Goal: Book appointment/travel/reservation

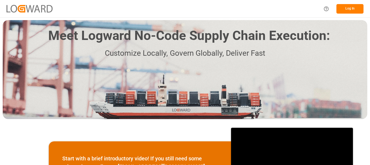
click at [346, 9] on button "Log In" at bounding box center [350, 8] width 27 height 9
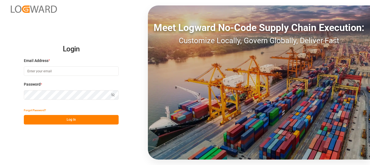
type input "[EMAIL_ADDRESS][DOMAIN_NAME]"
click at [64, 120] on button "Log In" at bounding box center [71, 119] width 95 height 9
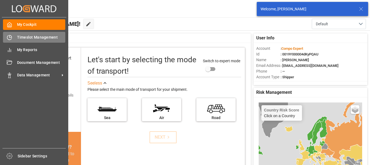
click at [9, 38] on icon at bounding box center [9, 37] width 5 height 5
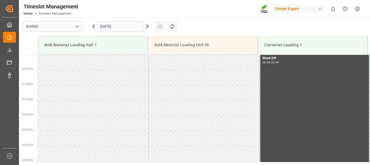
scroll to position [391, 0]
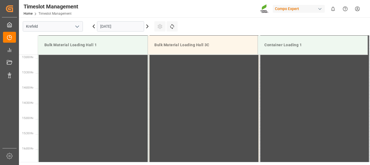
click at [147, 27] on icon at bounding box center [147, 26] width 7 height 7
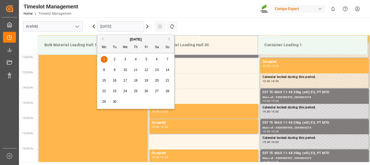
click at [131, 27] on input "[DATE]" at bounding box center [120, 26] width 47 height 10
click at [104, 70] on span "8" at bounding box center [104, 70] width 2 height 4
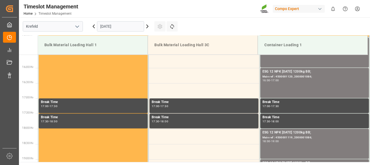
scroll to position [310, 0]
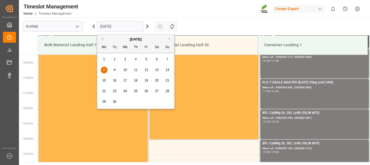
click at [130, 29] on input "[DATE]" at bounding box center [120, 26] width 47 height 10
click at [102, 40] on div "[DATE]" at bounding box center [135, 39] width 77 height 5
click at [103, 39] on button "Previous Month" at bounding box center [101, 38] width 3 height 3
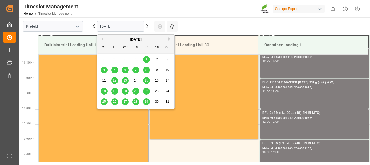
click at [147, 27] on icon at bounding box center [147, 26] width 7 height 7
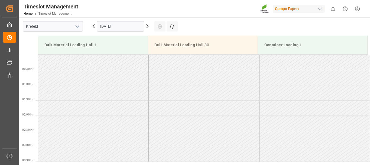
scroll to position [391, 0]
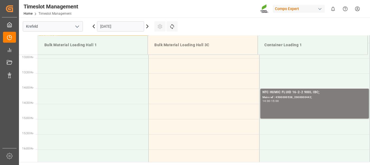
click at [128, 28] on input "[DATE]" at bounding box center [120, 26] width 47 height 10
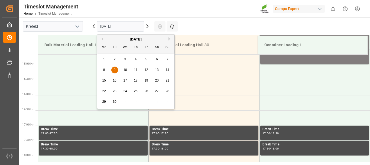
scroll to position [364, 0]
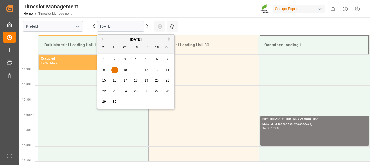
click at [114, 58] on span "2" at bounding box center [115, 59] width 2 height 4
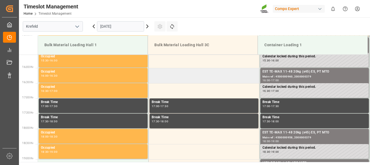
scroll to position [499, 0]
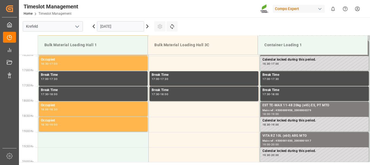
click at [147, 26] on icon at bounding box center [147, 26] width 7 height 7
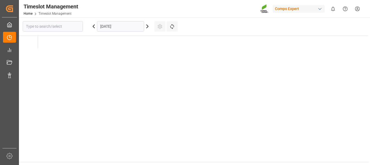
type input "Krefeld"
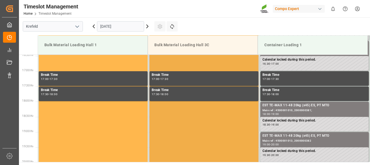
scroll to position [472, 0]
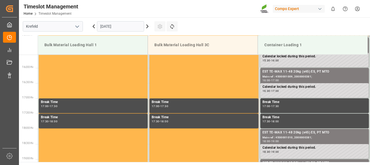
click at [147, 26] on icon at bounding box center [147, 26] width 7 height 7
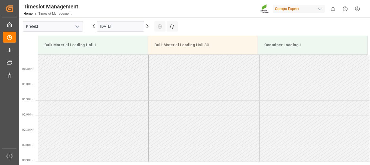
scroll to position [391, 0]
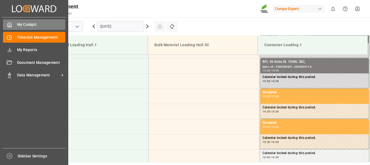
click at [9, 26] on polyline at bounding box center [9, 26] width 1 height 2
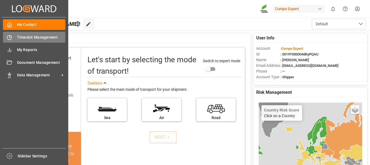
click at [30, 38] on span "Timeslot Management" at bounding box center [41, 37] width 49 height 6
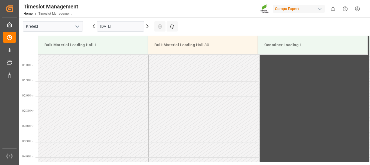
scroll to position [391, 0]
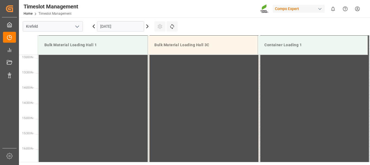
click at [147, 25] on icon at bounding box center [147, 26] width 7 height 7
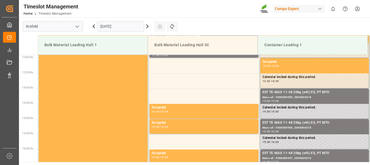
click at [139, 25] on input "[DATE]" at bounding box center [120, 26] width 47 height 10
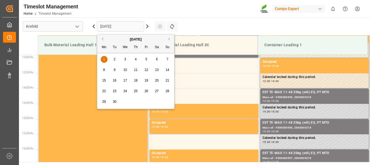
click at [168, 39] on div "[DATE]" at bounding box center [135, 39] width 77 height 5
click at [168, 38] on div "[DATE]" at bounding box center [135, 39] width 77 height 5
click at [103, 39] on button "Previous Month" at bounding box center [101, 38] width 3 height 3
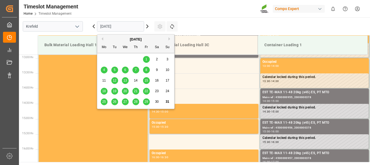
click at [170, 38] on button "Next Month" at bounding box center [170, 38] width 3 height 3
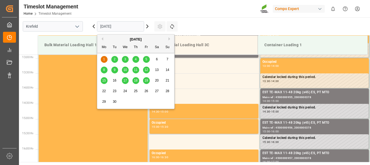
click at [170, 38] on button "Next Month" at bounding box center [170, 38] width 3 height 3
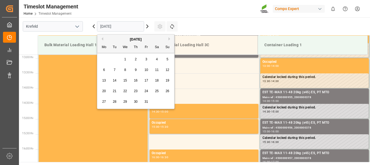
click at [170, 38] on button "Next Month" at bounding box center [170, 38] width 3 height 3
click at [104, 40] on div "[DATE]" at bounding box center [135, 39] width 77 height 5
click at [101, 39] on button "Previous Month" at bounding box center [101, 38] width 3 height 3
click at [103, 39] on button "Previous Month" at bounding box center [101, 38] width 3 height 3
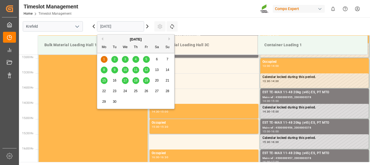
click at [114, 60] on span "2" at bounding box center [115, 59] width 2 height 4
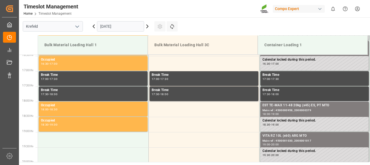
scroll to position [554, 0]
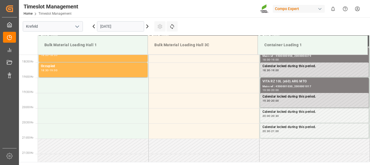
click at [147, 28] on icon at bounding box center [148, 26] width 2 height 3
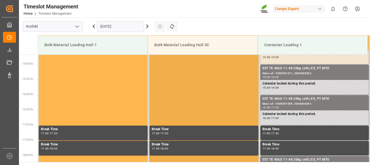
scroll to position [499, 0]
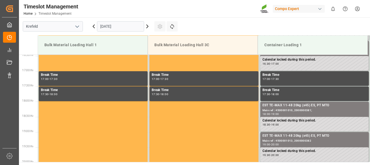
click at [147, 27] on icon at bounding box center [147, 26] width 7 height 7
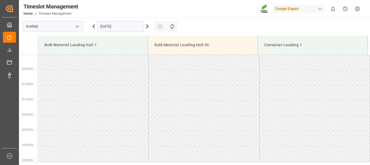
scroll to position [391, 0]
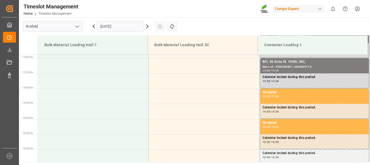
click at [131, 28] on input "[DATE]" at bounding box center [120, 26] width 47 height 10
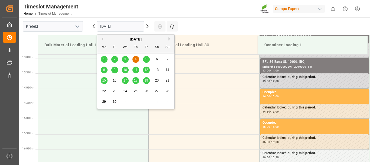
click at [147, 71] on span "12" at bounding box center [146, 70] width 4 height 4
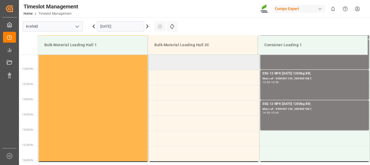
scroll to position [407, 0]
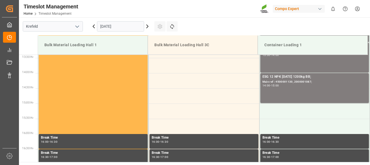
click at [137, 24] on input "[DATE]" at bounding box center [120, 26] width 47 height 10
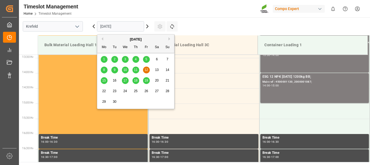
click at [137, 72] on div "11" at bounding box center [136, 70] width 7 height 7
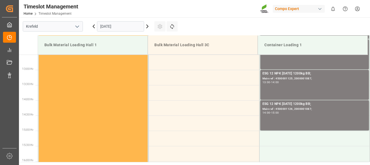
scroll to position [271, 0]
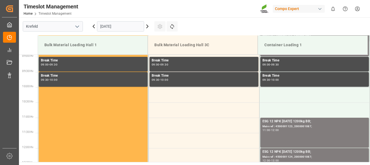
click at [135, 27] on input "[DATE]" at bounding box center [120, 26] width 47 height 10
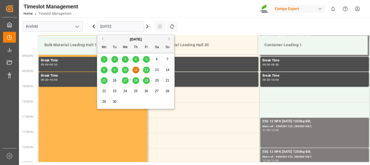
click at [124, 70] on span "10" at bounding box center [125, 70] width 4 height 4
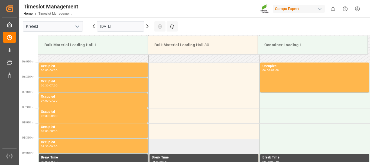
scroll to position [120, 0]
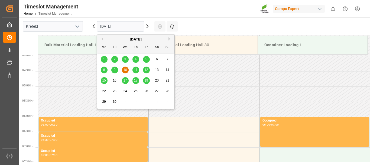
click at [122, 25] on input "[DATE]" at bounding box center [120, 26] width 47 height 10
click at [114, 70] on span "9" at bounding box center [115, 70] width 2 height 4
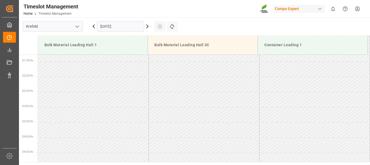
scroll to position [0, 0]
click at [133, 25] on input "[DATE]" at bounding box center [120, 26] width 47 height 10
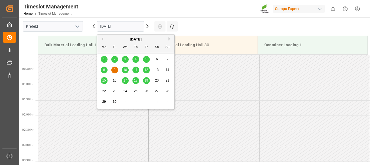
click at [105, 69] on span "8" at bounding box center [104, 70] width 2 height 4
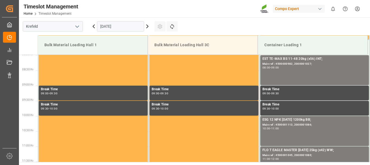
scroll to position [107, 0]
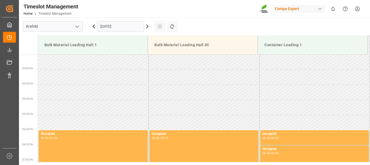
click at [146, 28] on icon at bounding box center [147, 26] width 7 height 7
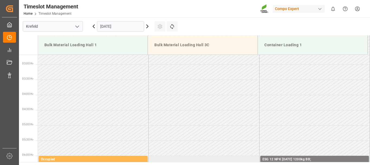
scroll to position [108, 0]
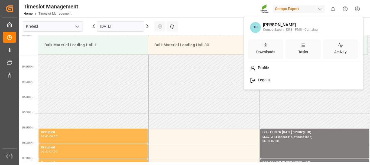
click at [357, 8] on html "Created by potrace 1.15, written by [PERSON_NAME] [DATE]-[DATE] Created by potr…" at bounding box center [185, 82] width 370 height 165
click at [262, 80] on span "Logout" at bounding box center [263, 80] width 14 height 5
